Goal: Check status: Check status

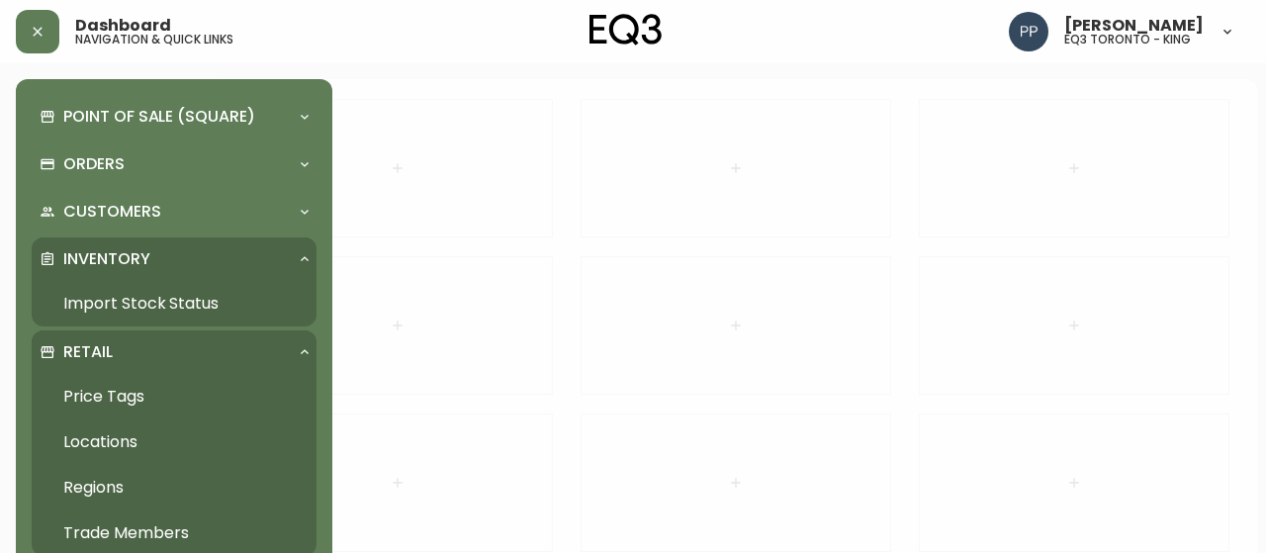
click at [160, 301] on link "Import Stock Status" at bounding box center [174, 303] width 285 height 45
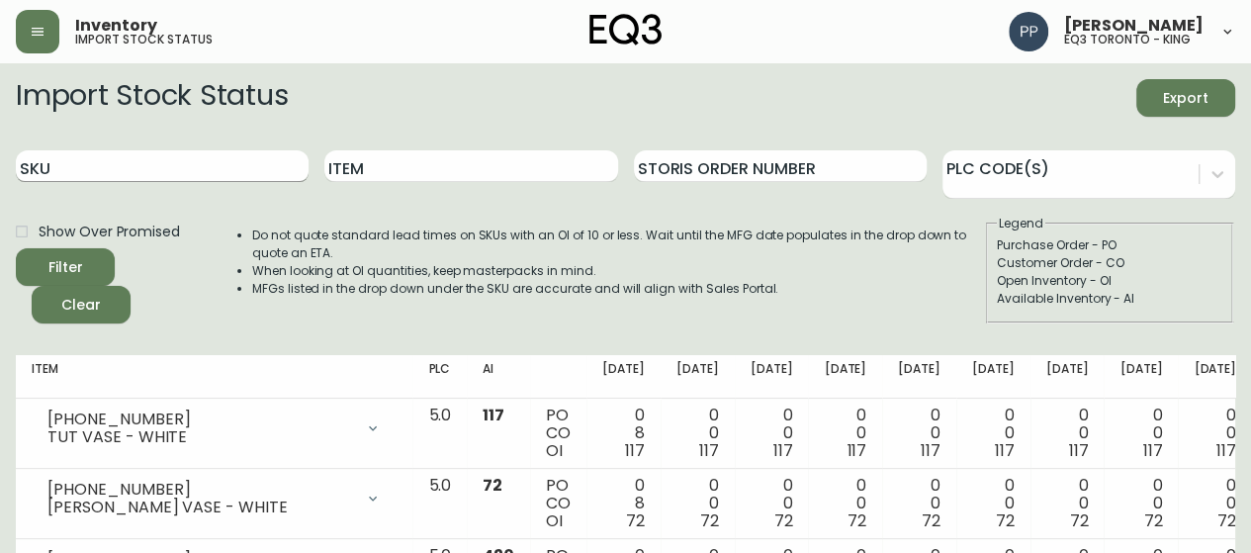
click at [219, 173] on input "SKU" at bounding box center [162, 166] width 293 height 32
paste input "[PHONE_NUMBER]"
type input "[PHONE_NUMBER]"
click at [84, 240] on span "Show Over Promised" at bounding box center [109, 231] width 141 height 21
click at [39, 240] on input "Show Over Promised" at bounding box center [22, 232] width 34 height 34
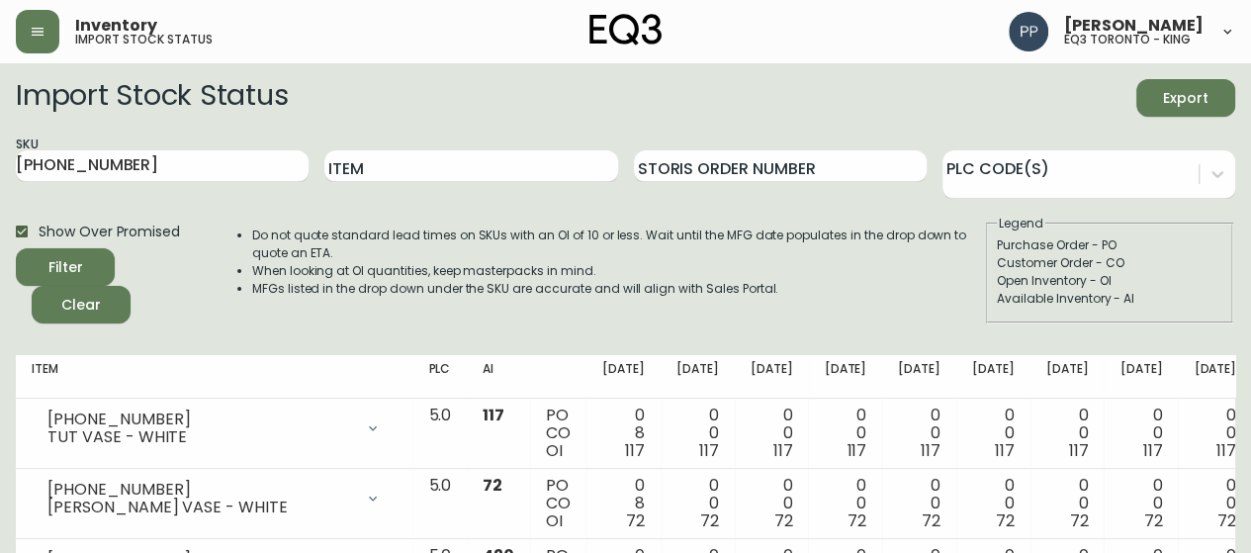
click at [83, 260] on span "Filter" at bounding box center [65, 267] width 67 height 25
checkbox input "false"
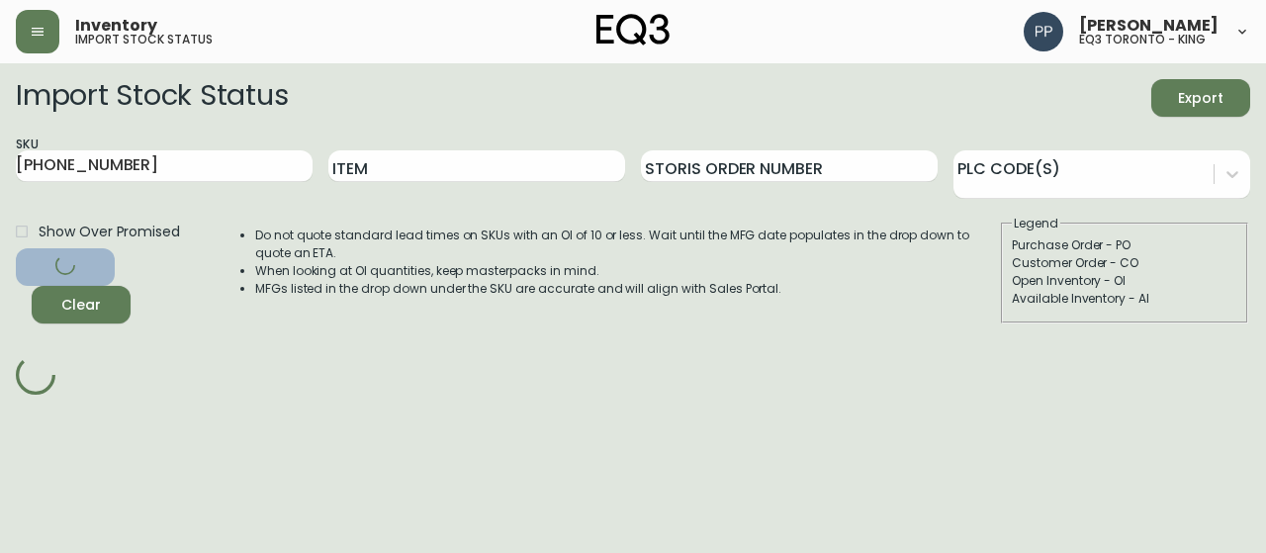
click at [84, 307] on span "Clear" at bounding box center [80, 305] width 67 height 25
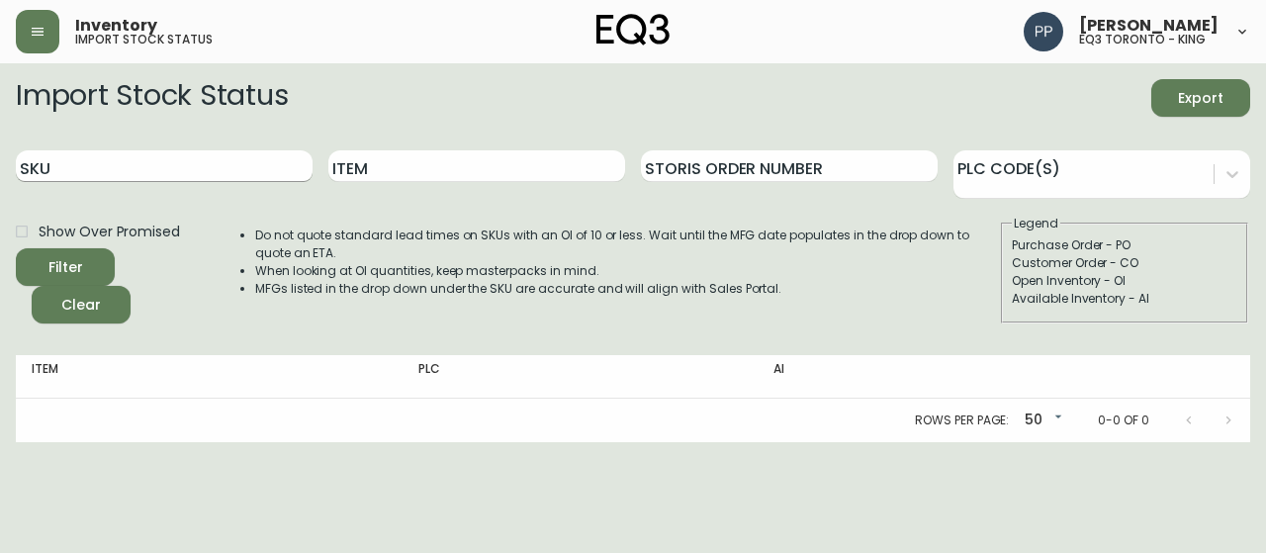
click at [114, 163] on input "SKU" at bounding box center [164, 166] width 297 height 32
click at [91, 160] on input "SKU" at bounding box center [164, 166] width 297 height 32
paste input "[PHONE_NUMBER]"
type input "[PHONE_NUMBER]"
click at [92, 278] on span "Filter" at bounding box center [65, 267] width 67 height 25
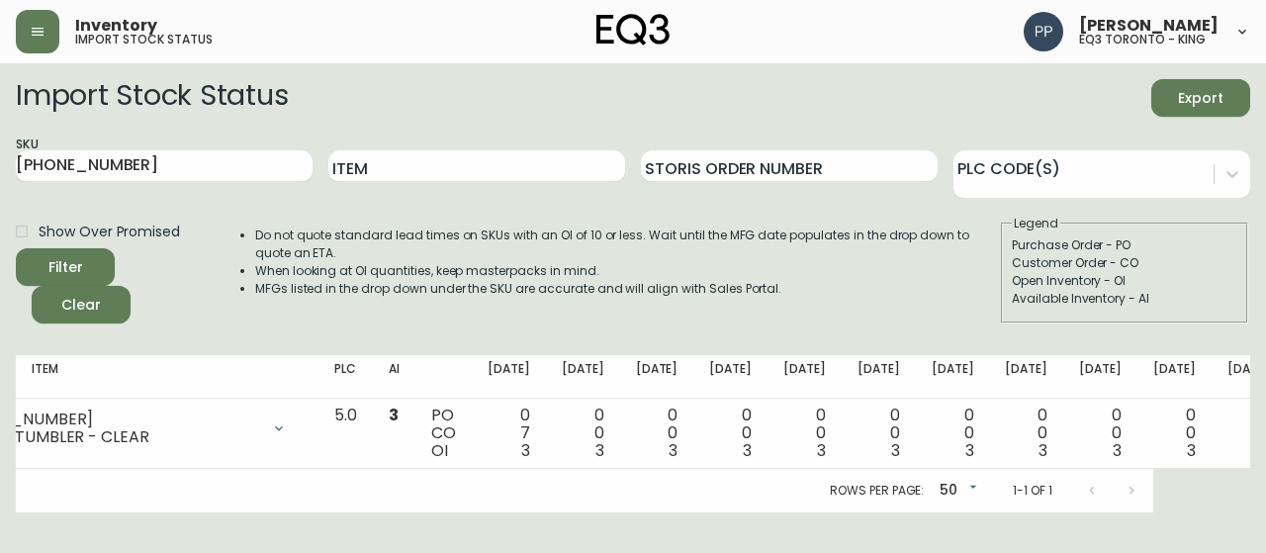
scroll to position [0, 98]
